Goal: Find specific page/section

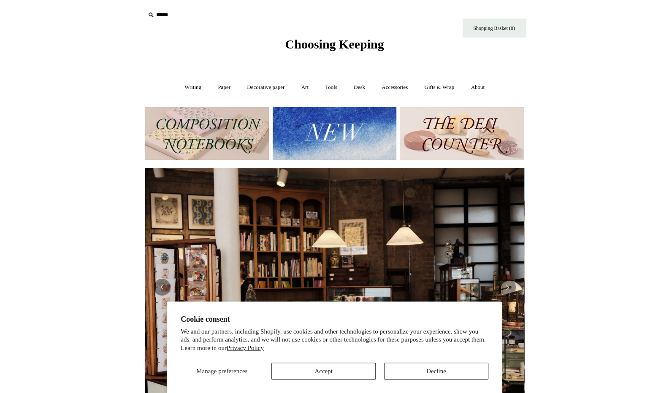
click at [151, 14] on icon at bounding box center [150, 14] width 9 height 9
click at [150, 16] on icon at bounding box center [150, 14] width 9 height 9
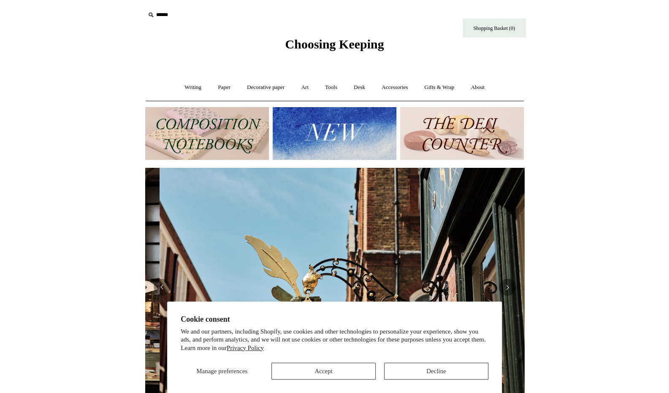
scroll to position [0, 379]
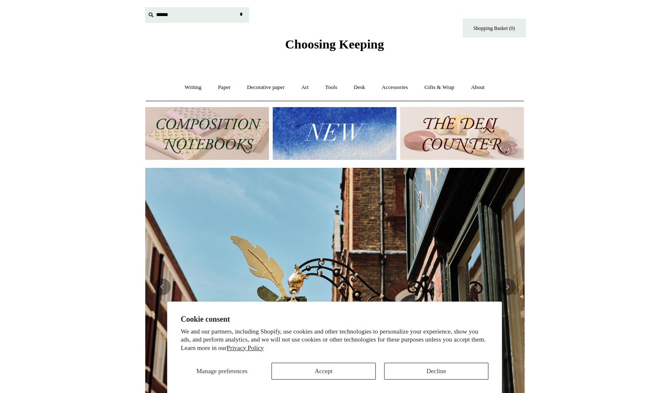
click at [174, 14] on input "text" at bounding box center [197, 15] width 104 height 16
type input "**********"
click at [237, 7] on input "*" at bounding box center [241, 14] width 8 height 15
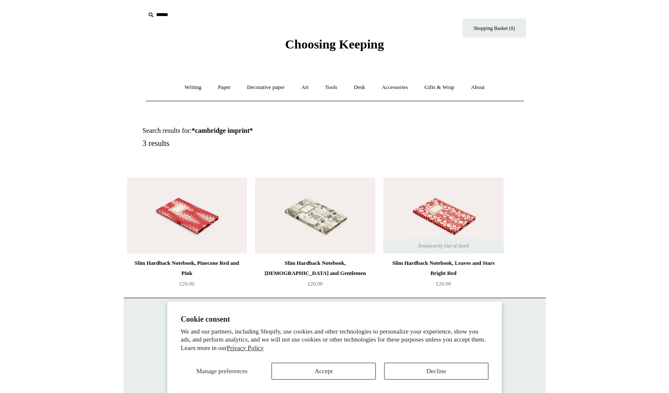
scroll to position [36, 0]
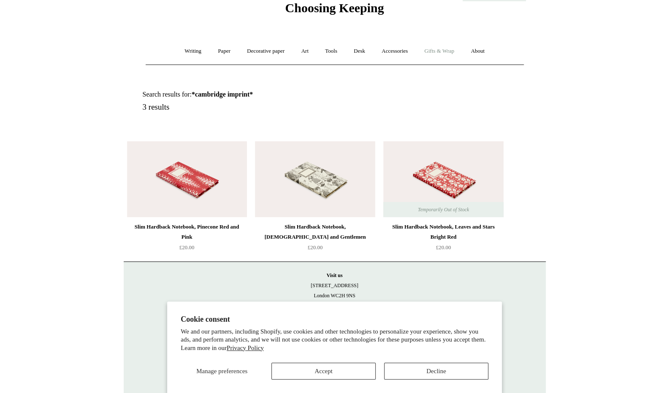
click at [439, 51] on link "Gifts & Wrap +" at bounding box center [438, 51] width 45 height 22
